Goal: Transaction & Acquisition: Purchase product/service

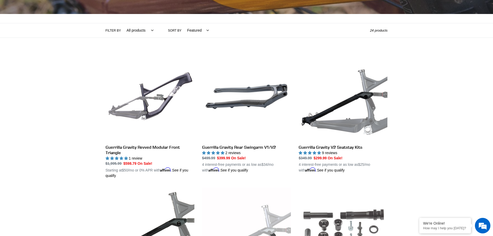
scroll to position [104, 0]
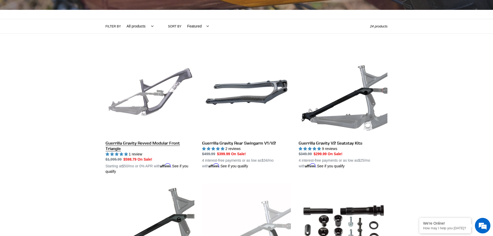
click at [161, 96] on link "Guerrilla Gravity Revved Modular Front Triangle" at bounding box center [150, 111] width 89 height 127
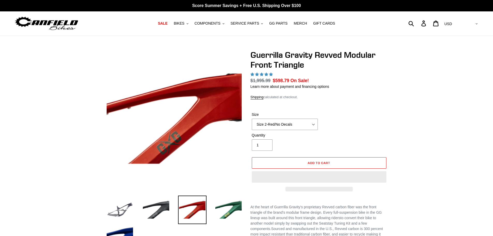
select select "highest-rating"
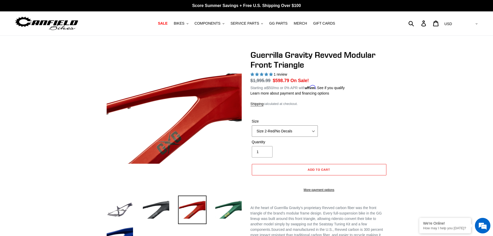
click at [312, 134] on select "Size 2-Gloss Black/No Decals Size 2-Black/Red Decals Size 2-Black/Silver Decals…" at bounding box center [285, 130] width 66 height 11
click at [252, 128] on select "Size 2-Gloss Black/No Decals Size 2-Black/Red Decals Size 2-Black/Silver Decals…" at bounding box center [285, 130] width 66 height 11
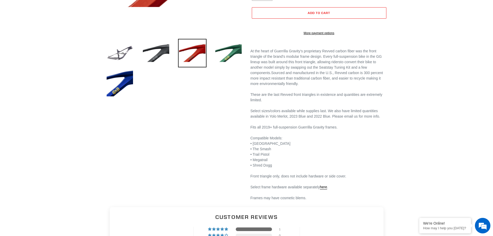
scroll to position [155, 0]
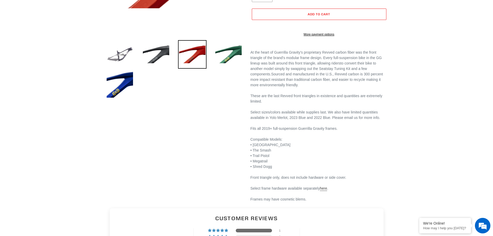
click at [322, 191] on link "here" at bounding box center [323, 188] width 7 height 5
click at [222, 59] on img at bounding box center [228, 54] width 28 height 28
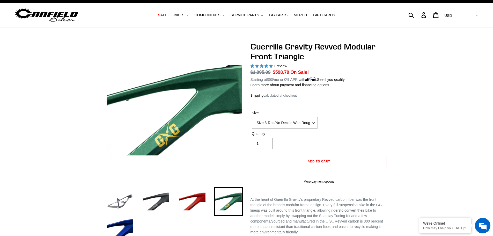
scroll to position [0, 0]
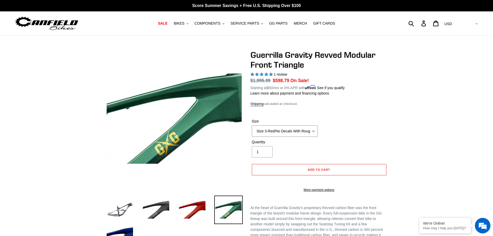
click at [301, 132] on select "Size 2-Gloss Black/No Decals Size 2-Black/Red Decals Size 2-Black/Silver Decals…" at bounding box center [285, 130] width 66 height 11
click at [122, 208] on img at bounding box center [120, 209] width 28 height 28
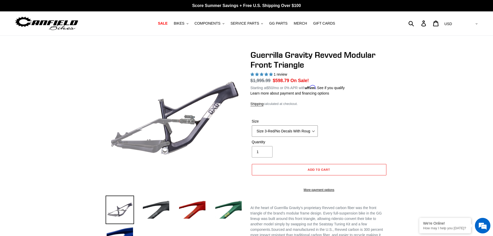
click at [312, 135] on select "Size 2-Gloss Black/No Decals Size 2-Black/Red Decals Size 2-Black/Silver Decals…" at bounding box center [285, 130] width 66 height 11
select select "Size 3-Red/With Decals"
click at [252, 128] on select "Size 2-Gloss Black/No Decals Size 2-Black/Red Decals Size 2-Black/Silver Decals…" at bounding box center [285, 130] width 66 height 11
click at [342, 172] on button "Add to cart" at bounding box center [319, 169] width 135 height 11
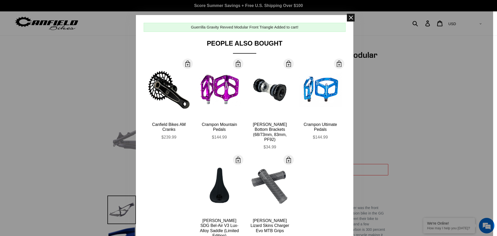
click at [348, 17] on span at bounding box center [351, 18] width 8 height 8
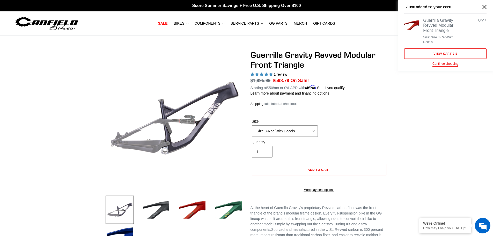
click at [432, 32] on div "Guerrilla Gravity Revved Modular Front Triangle" at bounding box center [443, 25] width 40 height 15
click at [435, 52] on link "View cart ( 1 )" at bounding box center [445, 53] width 82 height 10
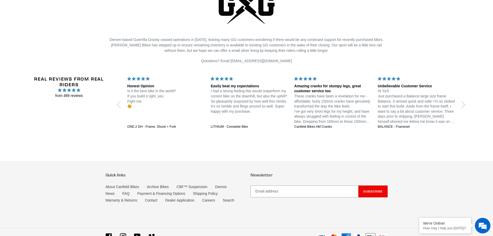
scroll to position [1216, 0]
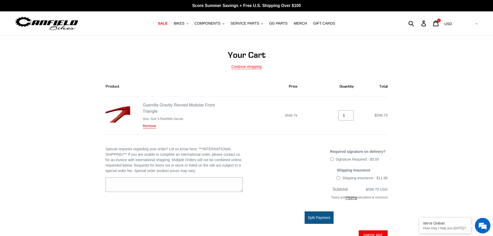
click at [155, 128] on link "Remove" at bounding box center [149, 126] width 13 height 5
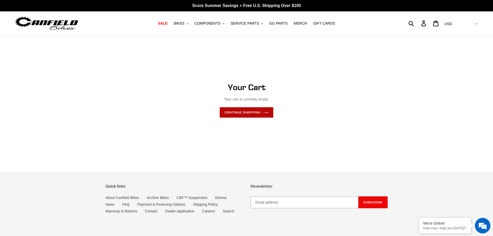
click at [251, 113] on link "Continue shopping" at bounding box center [246, 112] width 53 height 10
